Goal: Task Accomplishment & Management: Manage account settings

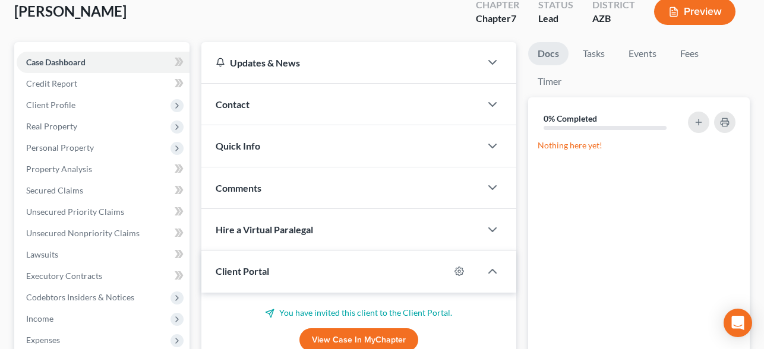
scroll to position [78, 0]
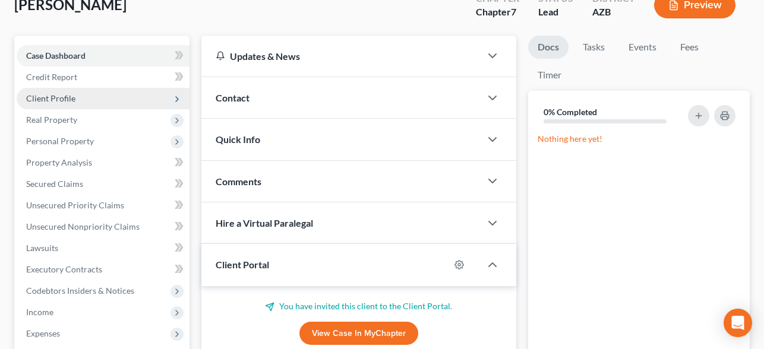
click at [66, 102] on span "Client Profile" at bounding box center [50, 98] width 49 height 10
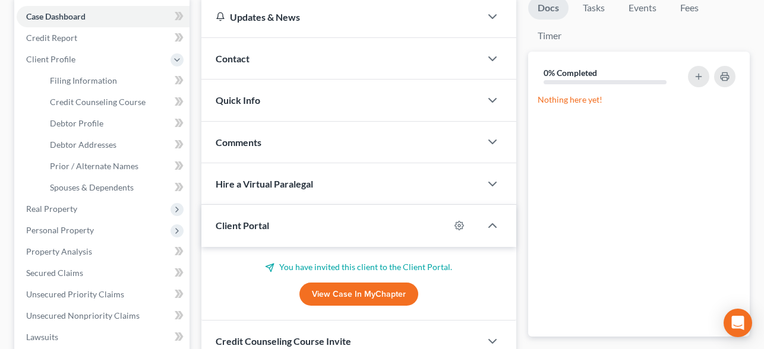
scroll to position [0, 0]
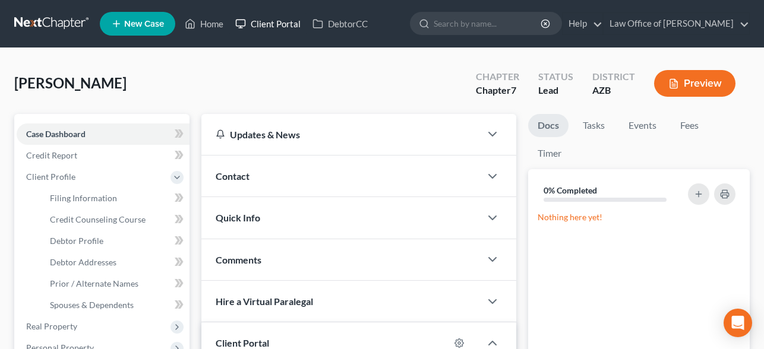
click at [276, 23] on link "Client Portal" at bounding box center [267, 23] width 77 height 21
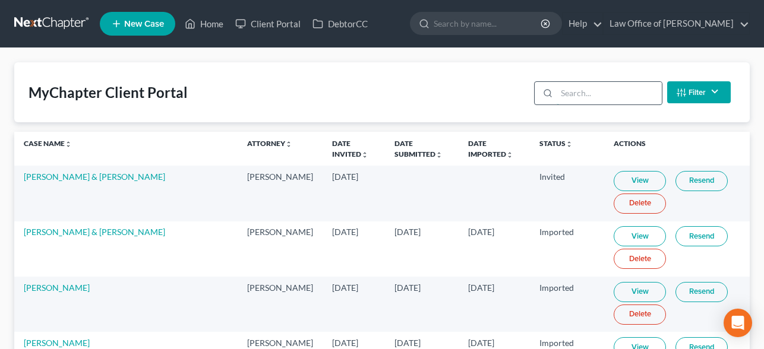
click at [568, 94] on input "search" at bounding box center [609, 93] width 105 height 23
paste input "[PERSON_NAME]"
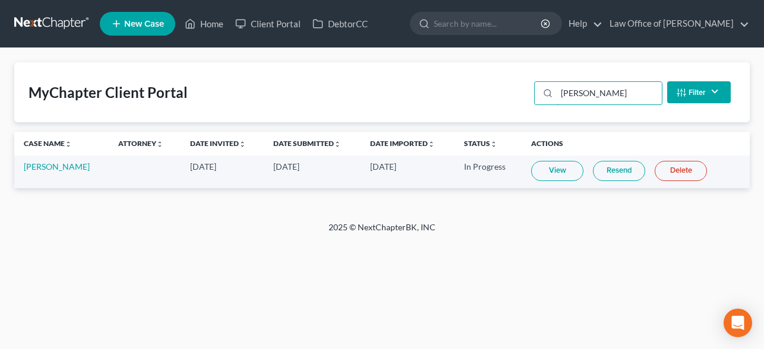
type input "[PERSON_NAME]"
click at [37, 169] on link "[PERSON_NAME]" at bounding box center [57, 167] width 66 height 10
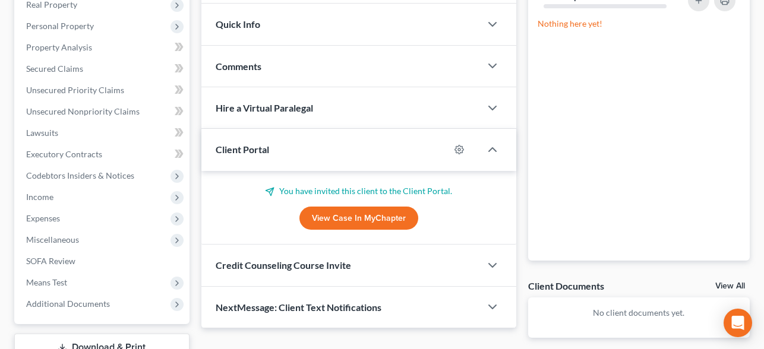
scroll to position [211, 0]
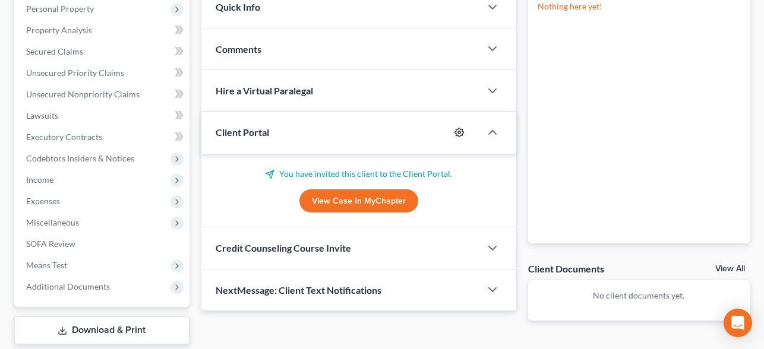
click at [458, 134] on icon "button" at bounding box center [459, 133] width 10 height 10
select select "0"
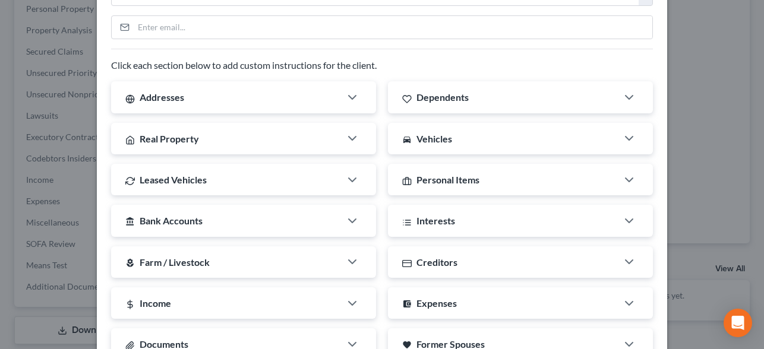
scroll to position [0, 0]
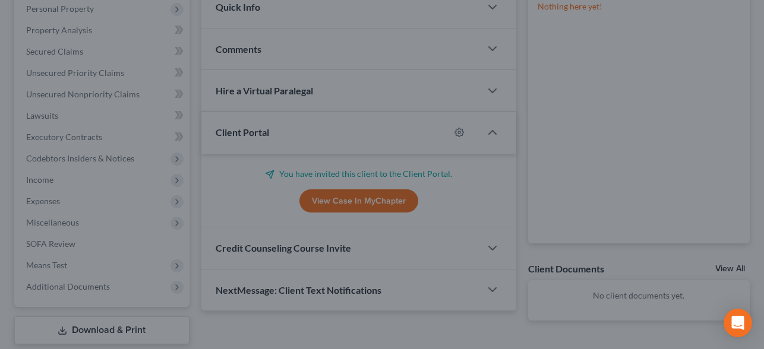
click at [698, 43] on div "MyChapter Settings for [PERSON_NAME] If you would like to add custom instructio…" at bounding box center [382, 174] width 764 height 349
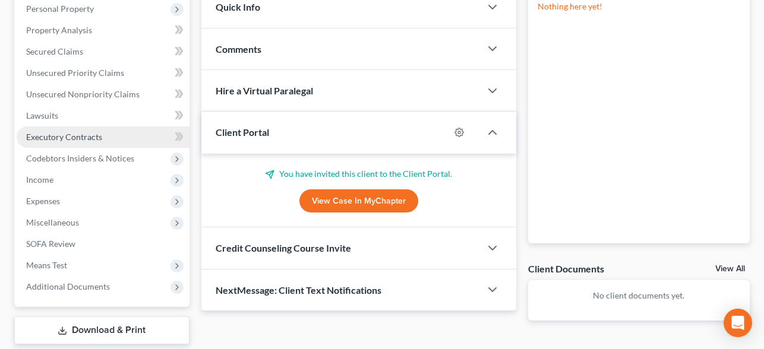
click at [97, 130] on link "Executory Contracts" at bounding box center [103, 137] width 173 height 21
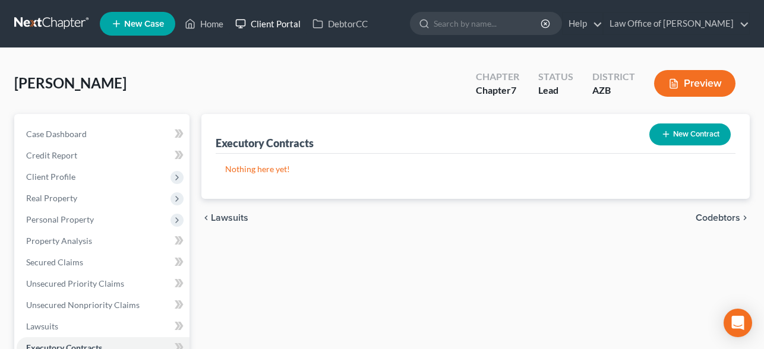
click at [271, 26] on link "Client Portal" at bounding box center [267, 23] width 77 height 21
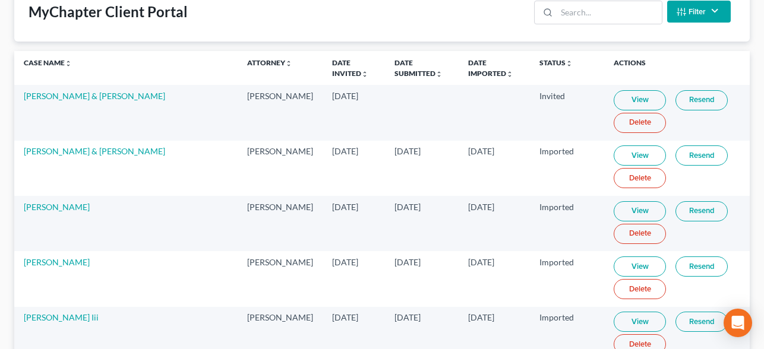
scroll to position [80, 0]
click at [247, 65] on link "Attorney unfold_more expand_more expand_less" at bounding box center [269, 63] width 45 height 9
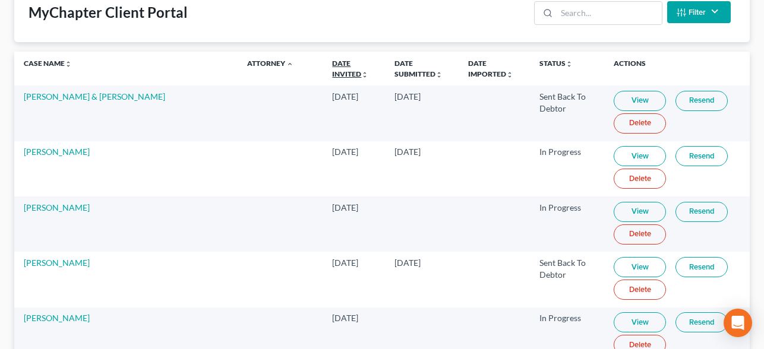
click at [332, 66] on link "Date Invited unfold_more expand_more expand_less" at bounding box center [350, 68] width 36 height 19
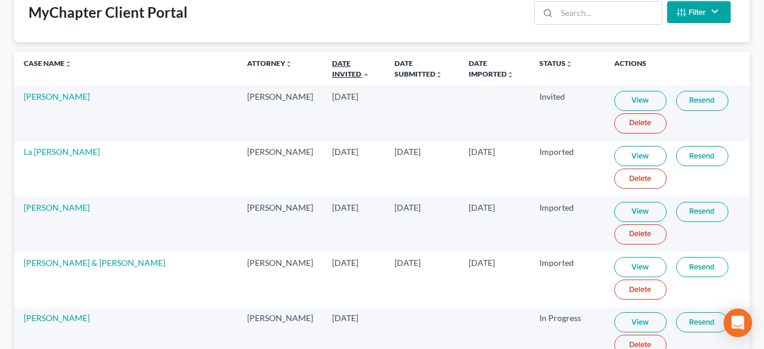
click at [332, 66] on link "Date Invited unfold_more expand_more expand_less" at bounding box center [350, 68] width 37 height 19
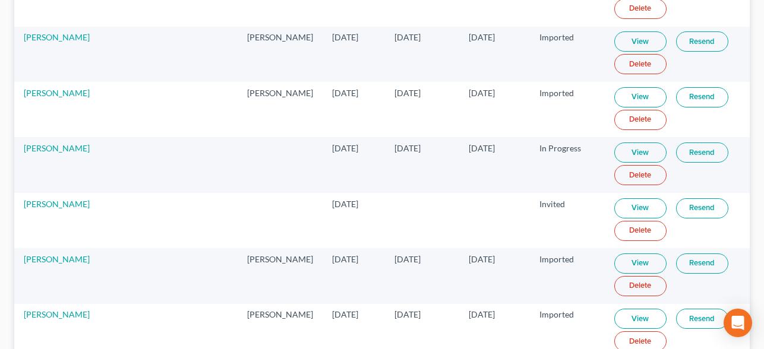
scroll to position [1028, 0]
click at [59, 148] on link "[PERSON_NAME]" at bounding box center [57, 147] width 66 height 10
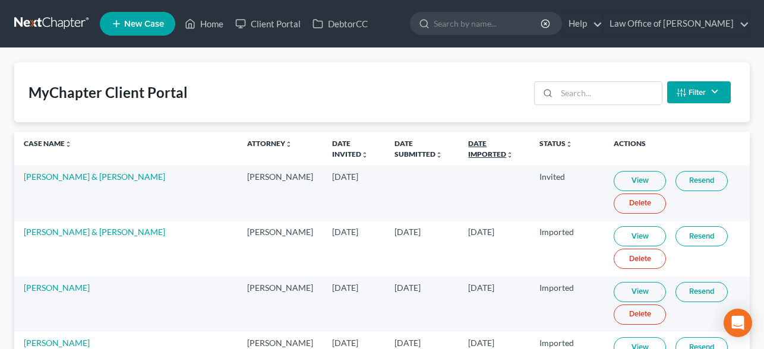
click at [468, 142] on link "Date Imported unfold_more expand_more expand_less" at bounding box center [490, 148] width 45 height 19
click at [468, 142] on link "Date Imported unfold_more expand_more expand_less" at bounding box center [491, 148] width 46 height 19
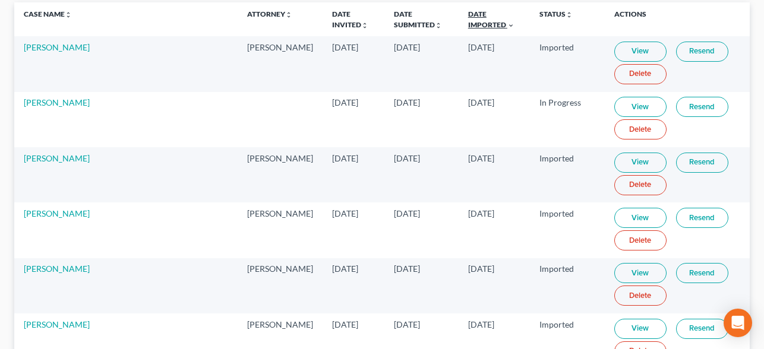
scroll to position [130, 0]
click at [49, 106] on link "[PERSON_NAME]" at bounding box center [57, 102] width 66 height 10
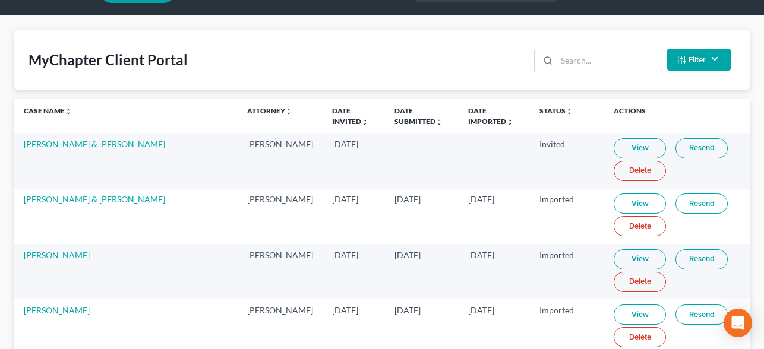
scroll to position [48, 0]
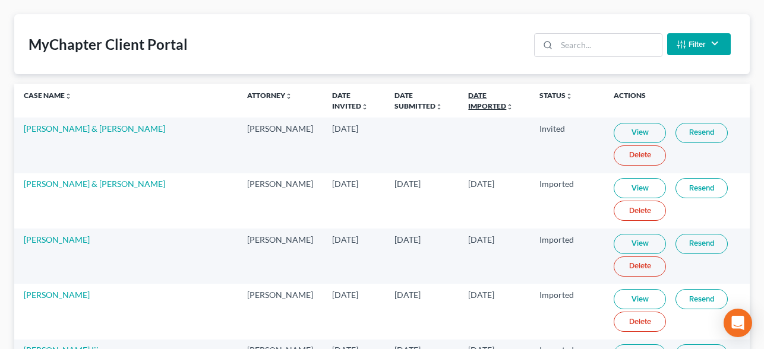
click at [468, 93] on link "Date Imported unfold_more expand_more expand_less" at bounding box center [490, 100] width 45 height 19
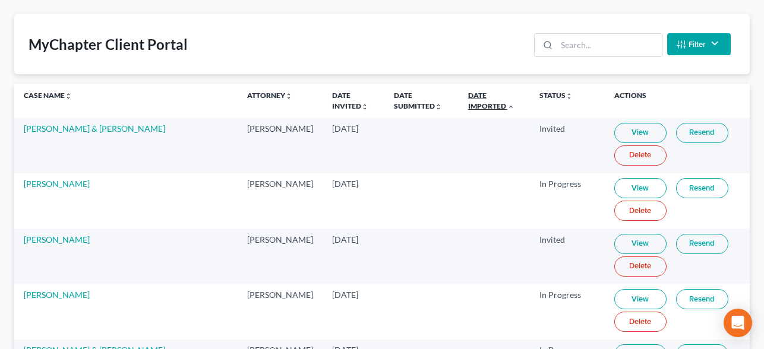
click at [468, 93] on link "Date Imported unfold_more expand_more expand_less" at bounding box center [491, 100] width 46 height 19
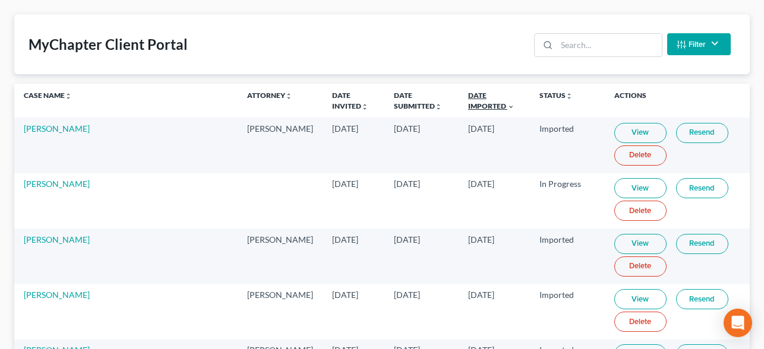
scroll to position [76, 0]
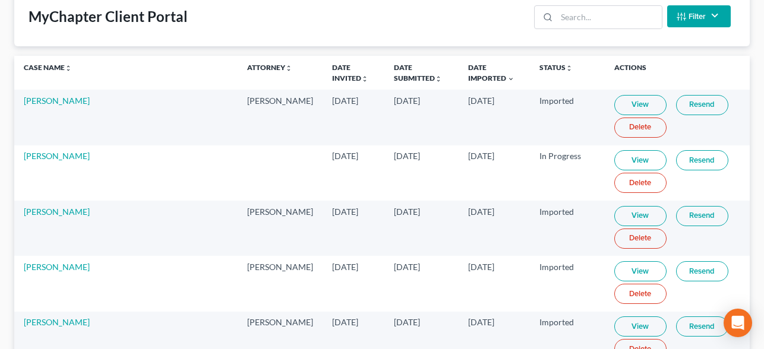
click at [615, 157] on link "View" at bounding box center [640, 160] width 52 height 20
